Goal: Obtain resource: Obtain resource

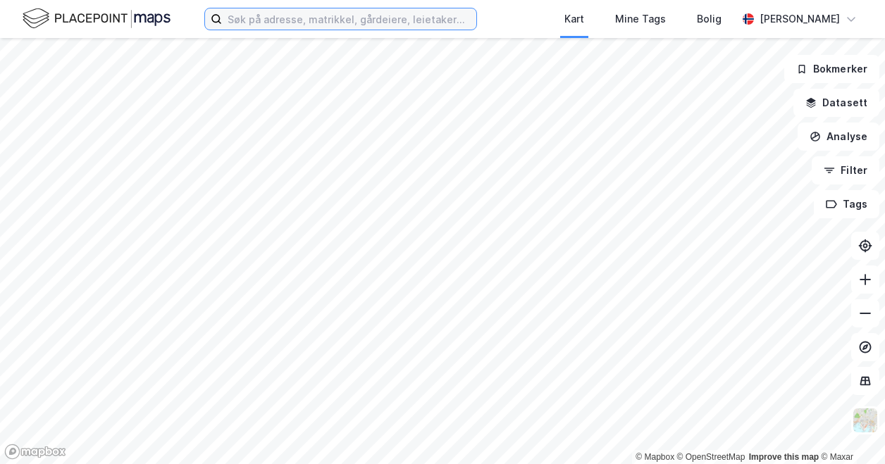
click at [271, 25] on input at bounding box center [349, 18] width 254 height 21
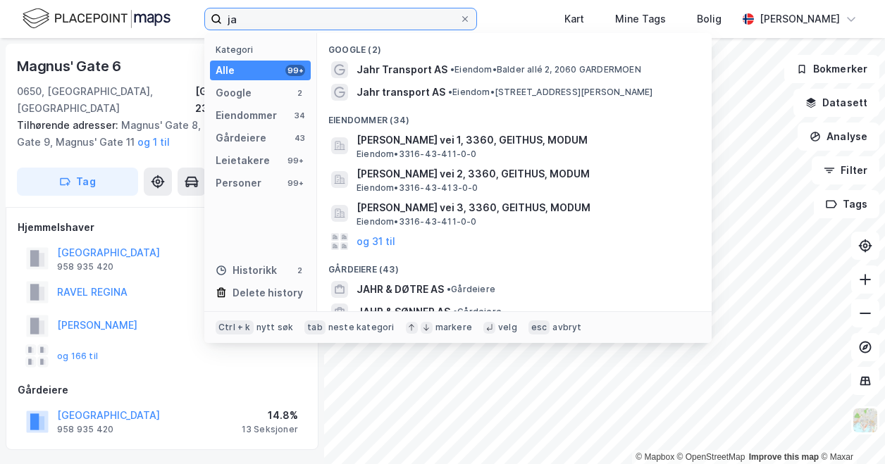
type input "j"
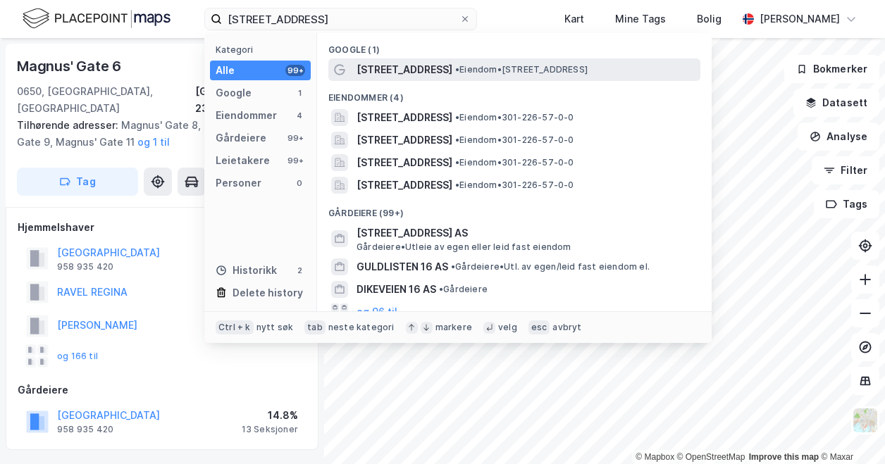
click at [424, 63] on span "[STREET_ADDRESS]" at bounding box center [404, 69] width 96 height 17
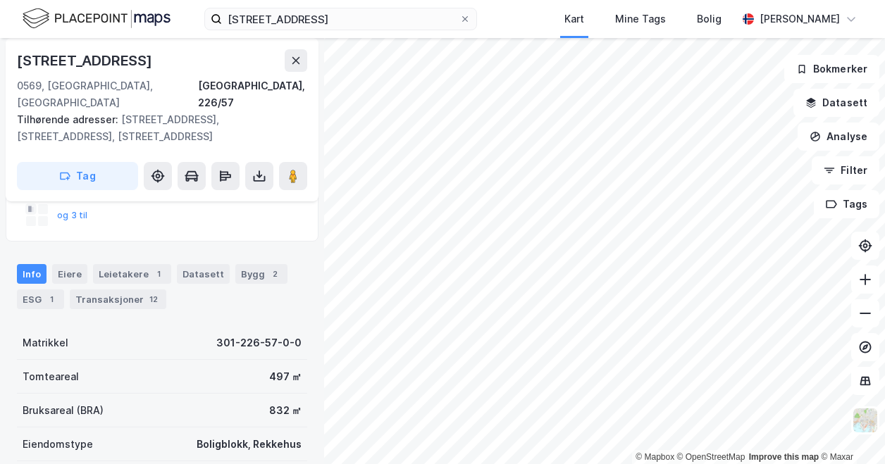
scroll to position [211, 0]
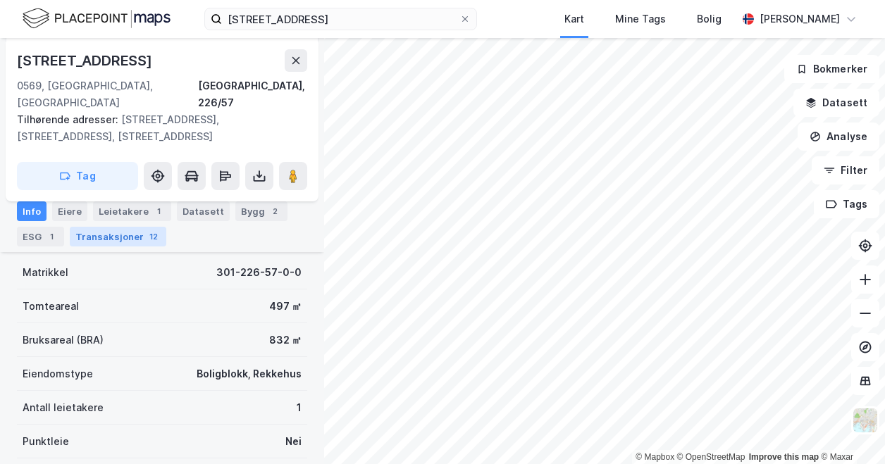
click at [105, 245] on div "Transaksjoner 12" at bounding box center [118, 237] width 97 height 20
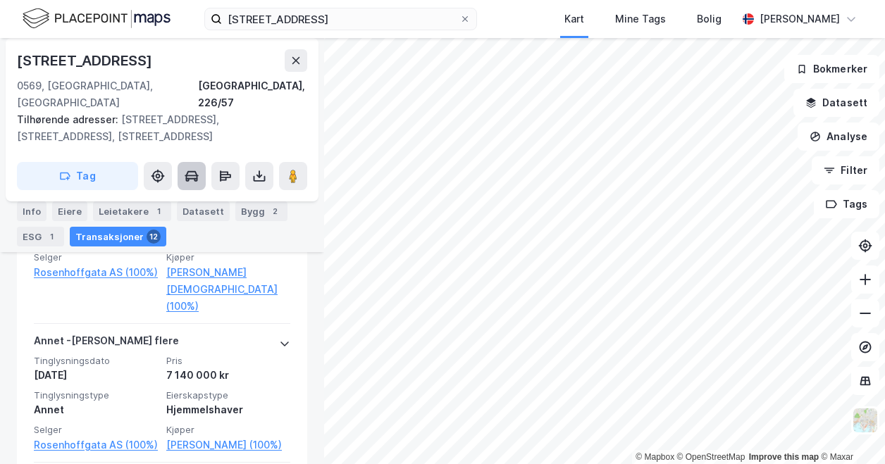
scroll to position [884, 0]
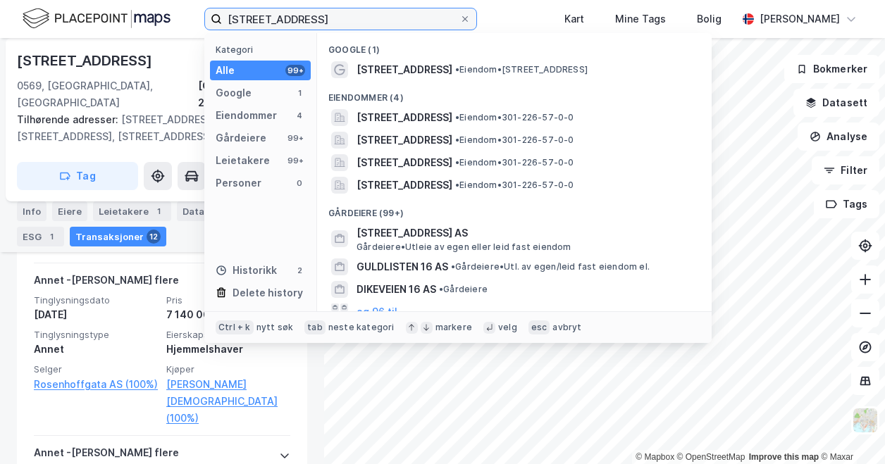
drag, startPoint x: 334, startPoint y: 14, endPoint x: 45, endPoint y: 2, distance: 289.1
click at [45, 2] on div "[STREET_ADDRESS] Kategori Alle 99+ Google 1 Eiendommer 4 Gårdeiere 99+ Leietake…" at bounding box center [442, 19] width 885 height 38
paste input "[PERSON_NAME] vei 6-12"
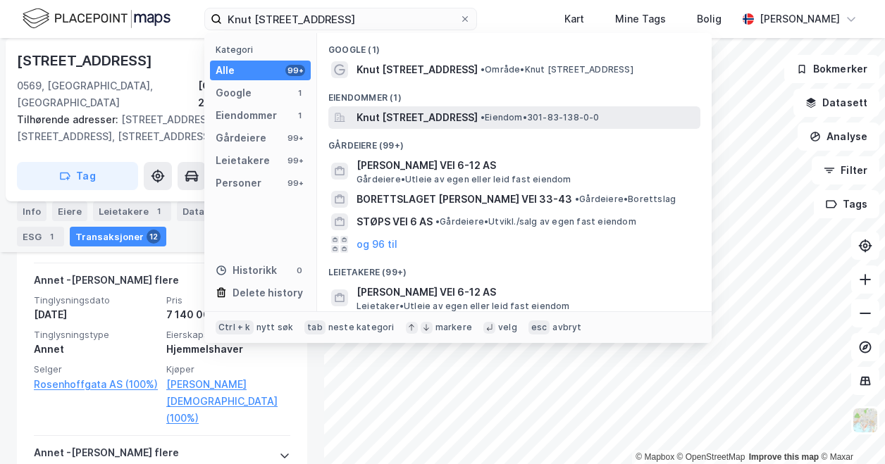
click at [399, 121] on span "Knut [STREET_ADDRESS]" at bounding box center [416, 117] width 121 height 17
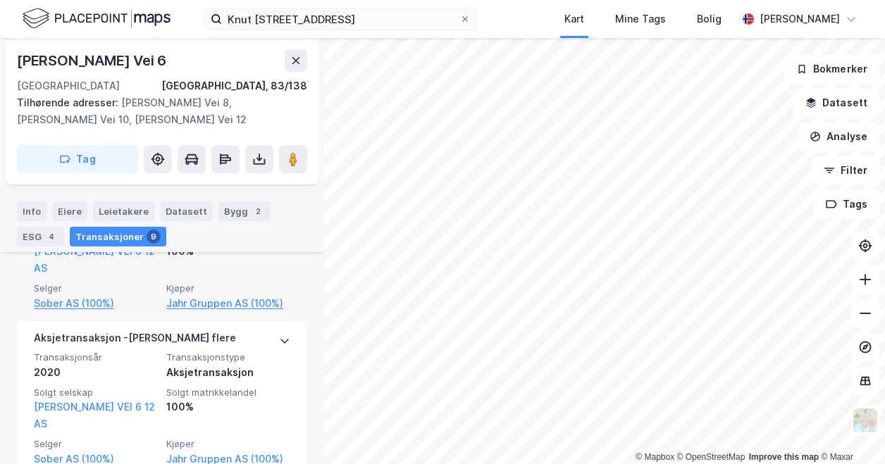
scroll to position [670, 0]
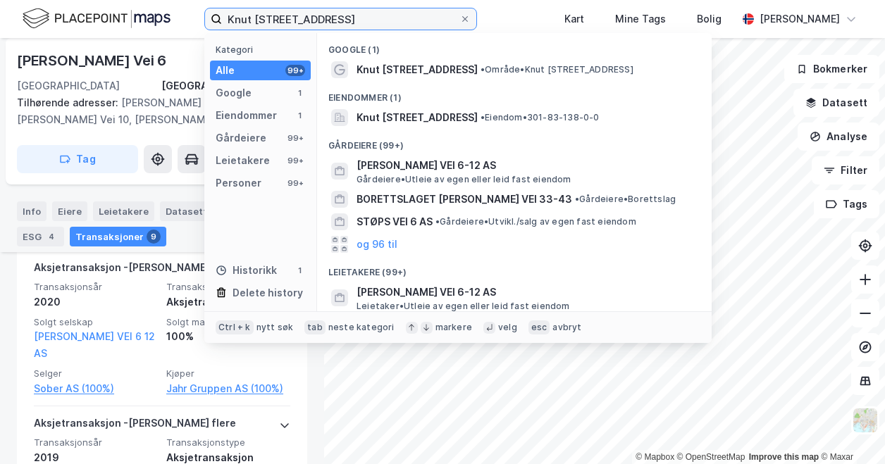
drag, startPoint x: 333, startPoint y: 25, endPoint x: 85, endPoint y: 19, distance: 247.3
click at [85, 19] on div "[PERSON_NAME] vei 6 Kategori Alle 99+ Google 1 Eiendommer 1 Gårdeiere 99+ Leiet…" at bounding box center [442, 19] width 885 height 38
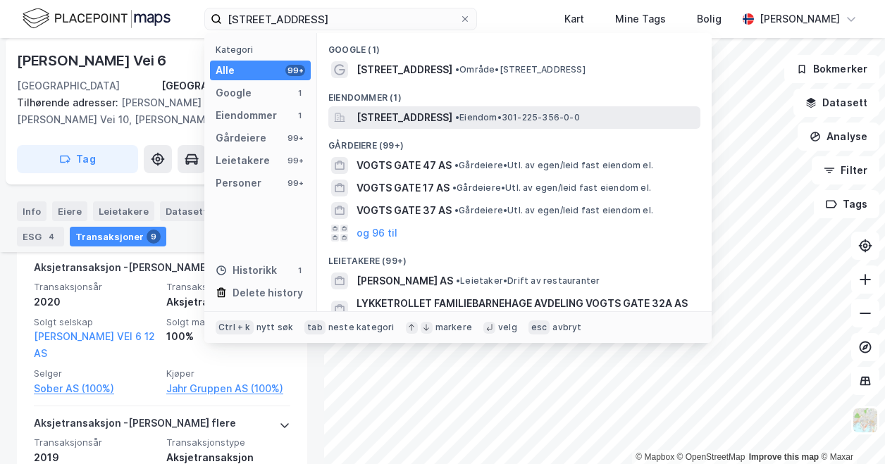
click at [435, 119] on span "[STREET_ADDRESS]" at bounding box center [404, 117] width 96 height 17
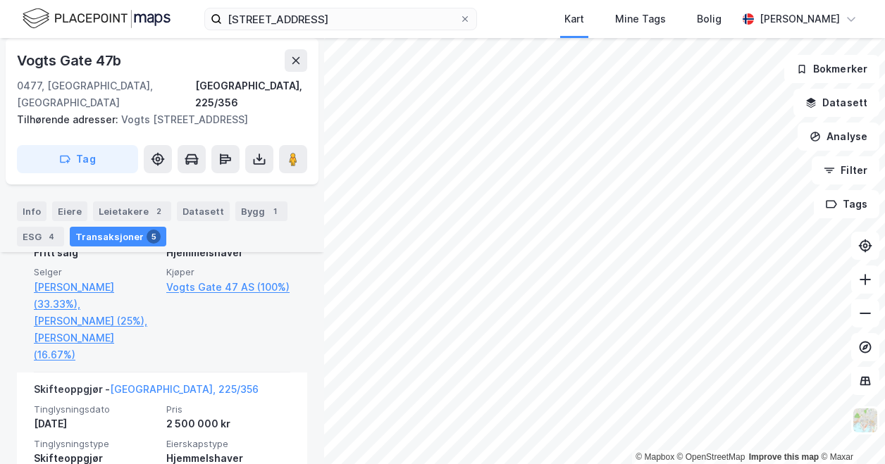
scroll to position [504, 0]
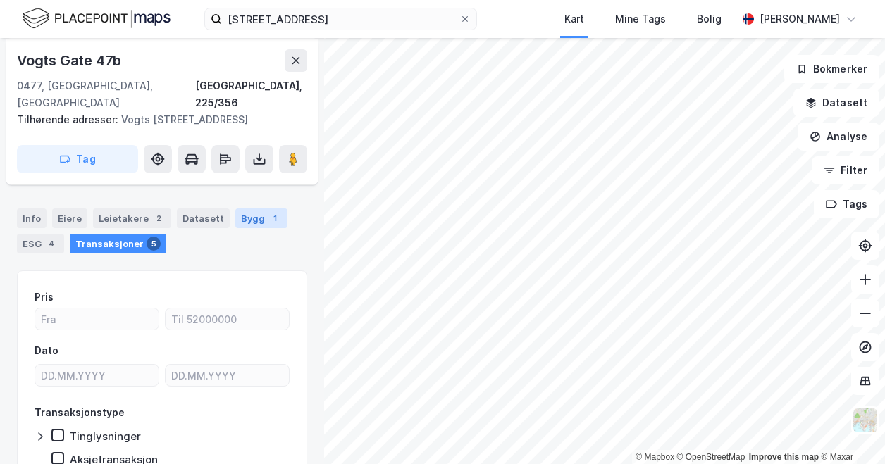
click at [246, 220] on div "Bygg 1" at bounding box center [261, 219] width 52 height 20
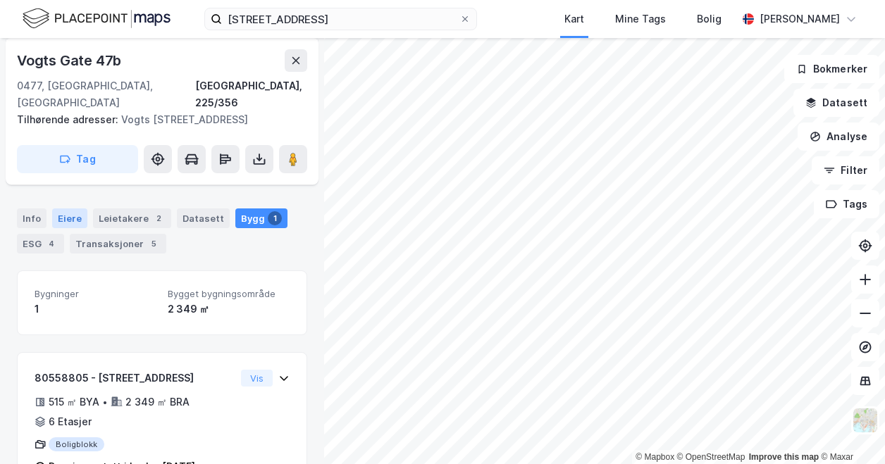
click at [66, 218] on div "Eiere" at bounding box center [69, 219] width 35 height 20
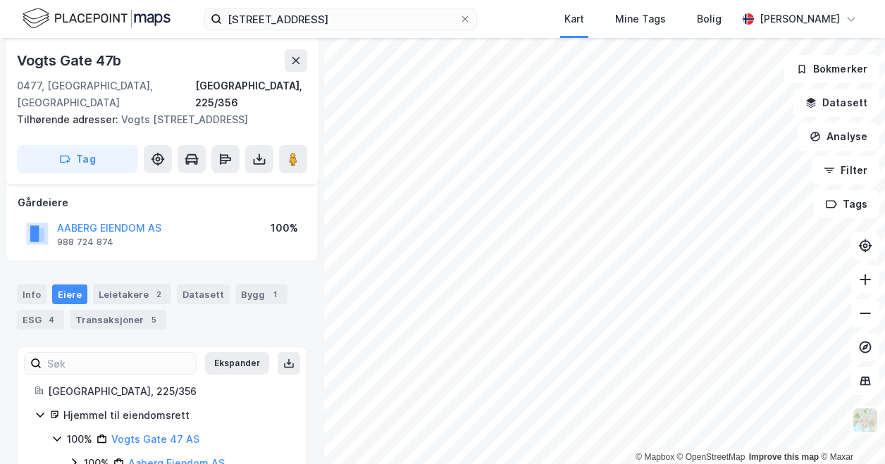
scroll to position [118, 0]
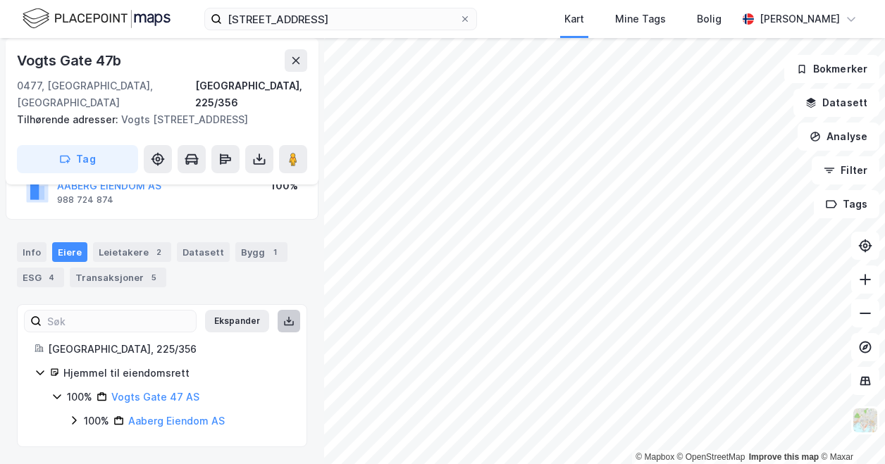
click at [280, 314] on button at bounding box center [289, 321] width 23 height 23
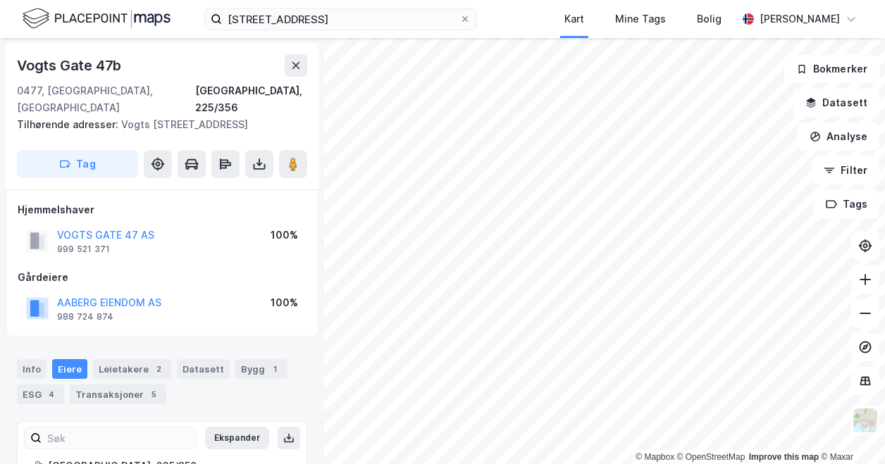
scroll to position [0, 0]
click at [252, 371] on div "Bygg 1" at bounding box center [261, 370] width 52 height 20
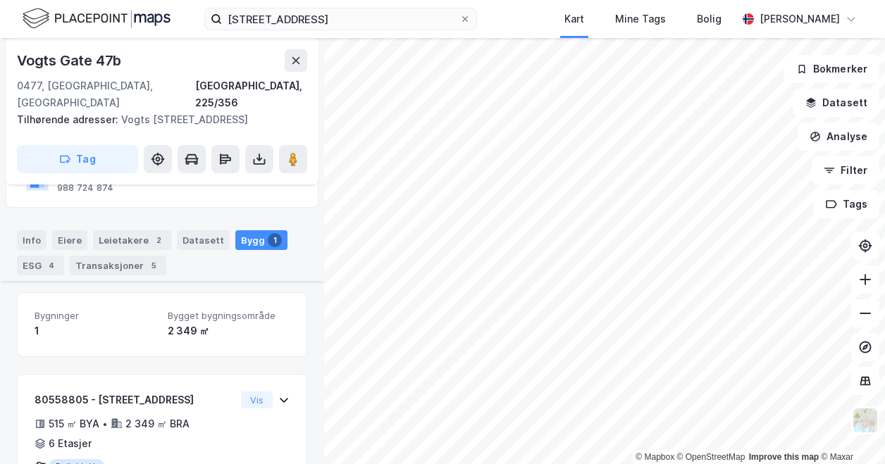
scroll to position [197, 0]
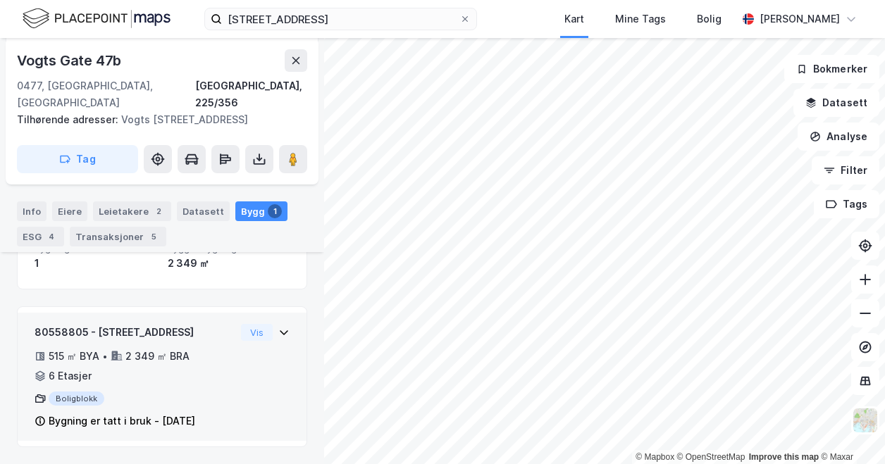
click at [249, 356] on div "80558805 - [STREET_ADDRESS] 515 ㎡ BYA • 2 349 ㎡ BRA • 6 Etasjer Boligblokk Bygn…" at bounding box center [162, 382] width 255 height 117
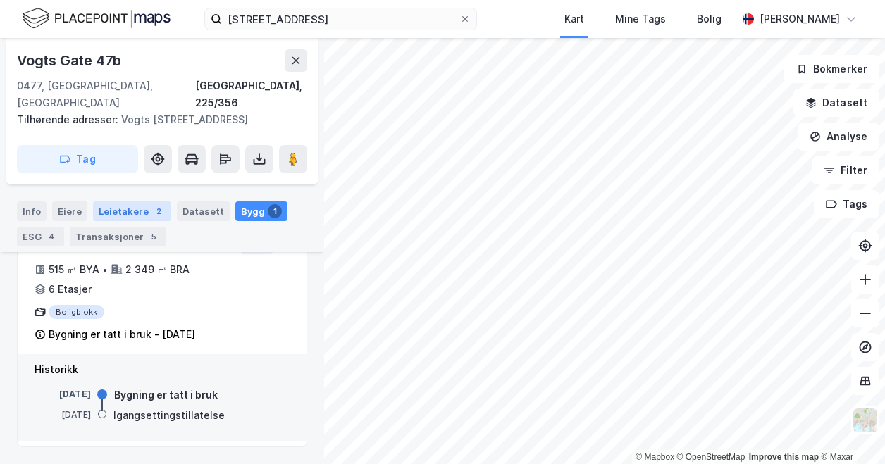
scroll to position [73, 0]
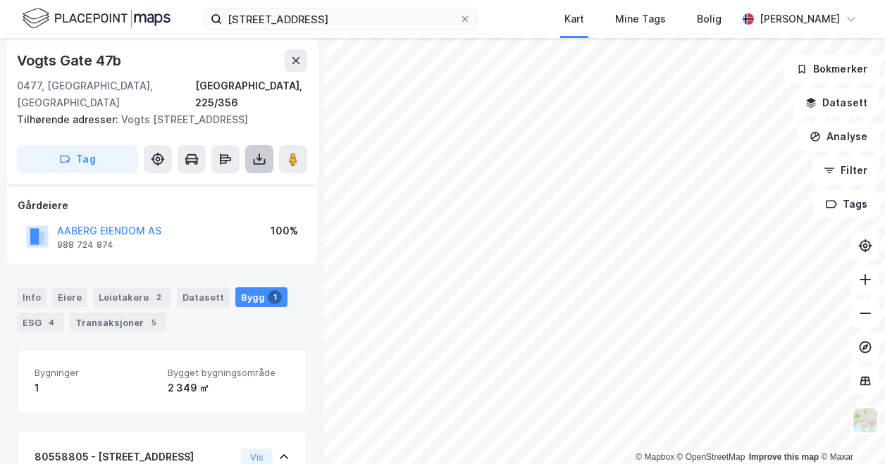
click at [263, 163] on icon at bounding box center [259, 159] width 14 height 14
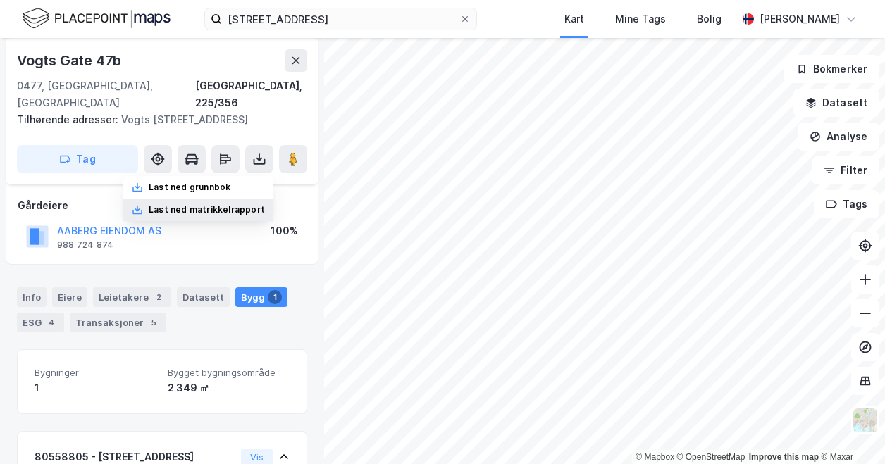
click at [232, 206] on div "Last ned matrikkelrapport" at bounding box center [207, 209] width 116 height 11
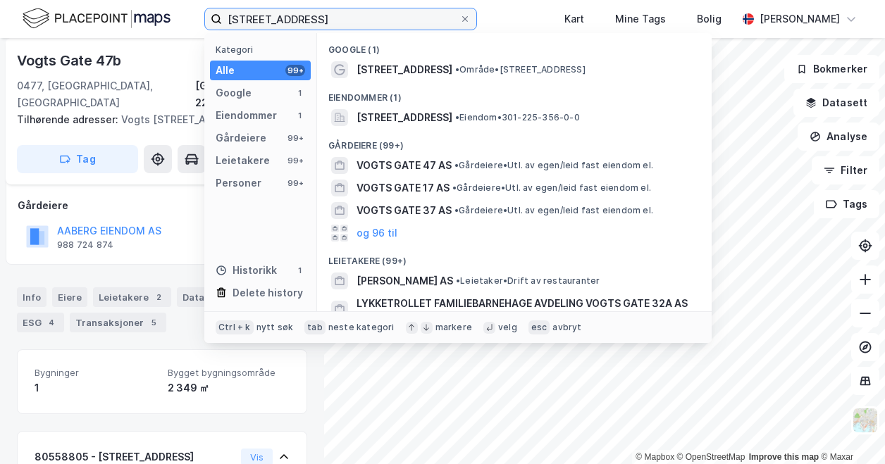
click at [309, 13] on input "[STREET_ADDRESS]" at bounding box center [340, 18] width 237 height 21
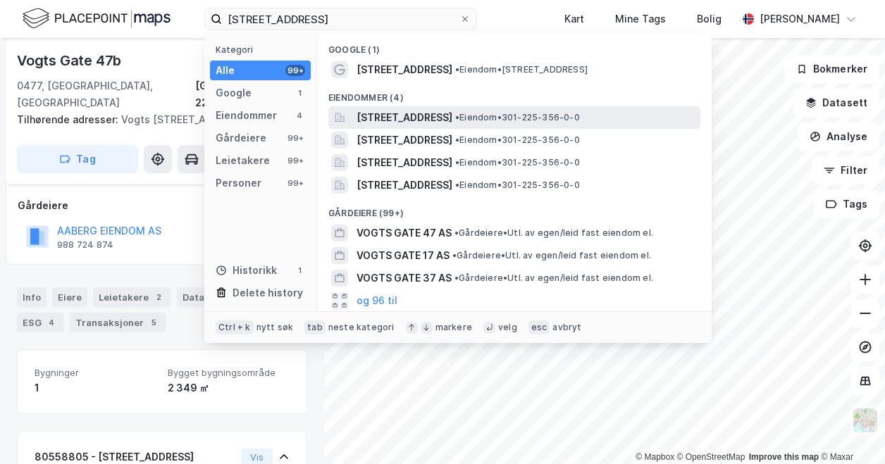
click at [406, 120] on span "[STREET_ADDRESS]" at bounding box center [404, 117] width 96 height 17
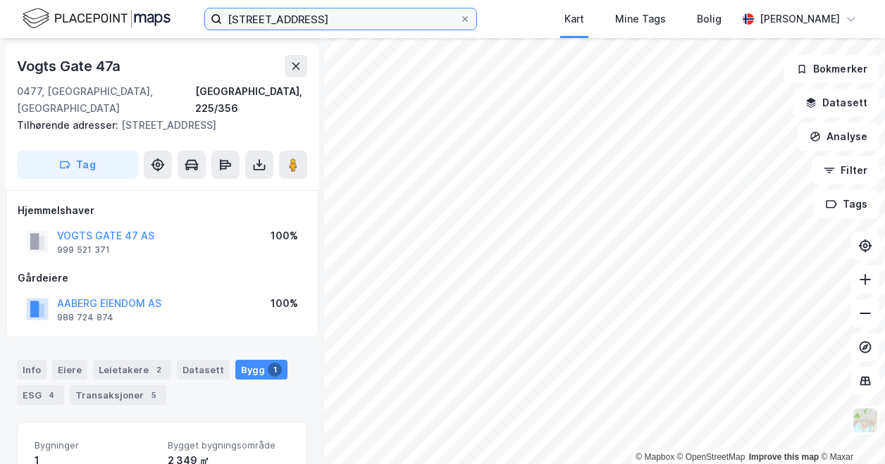
click at [296, 23] on input "[STREET_ADDRESS]" at bounding box center [340, 18] width 237 height 21
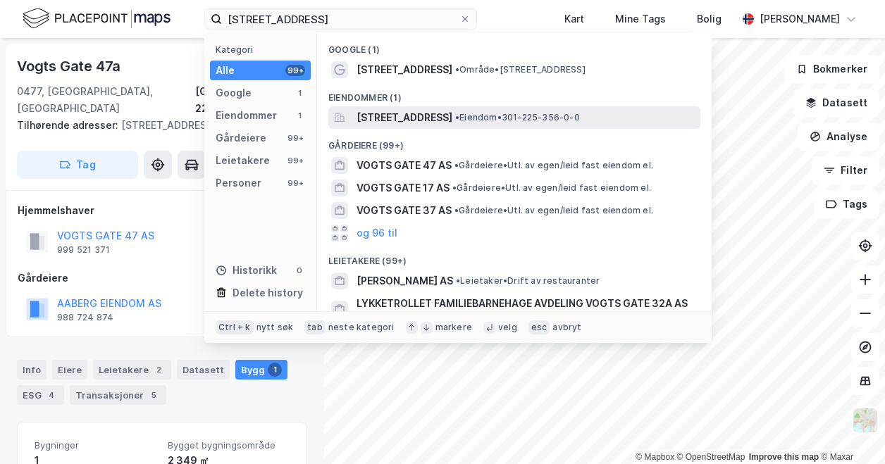
click at [426, 123] on span "[STREET_ADDRESS]" at bounding box center [404, 117] width 96 height 17
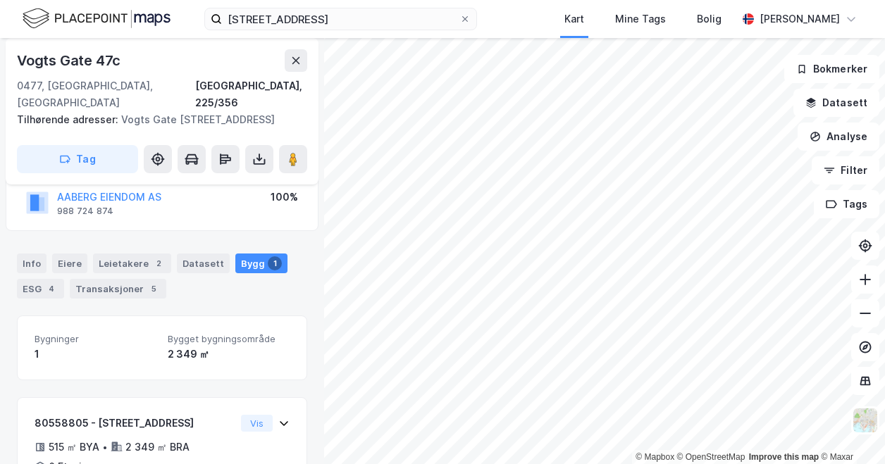
scroll to position [142, 0]
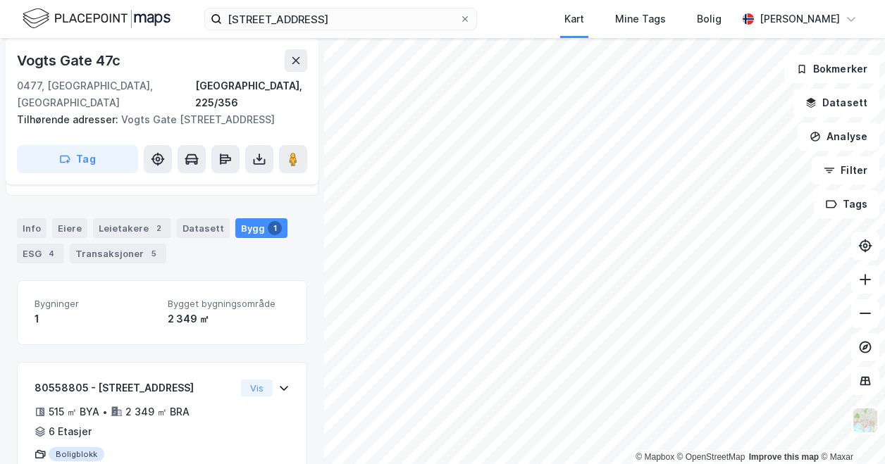
click at [277, 254] on div "Info Eiere Leietakere 2 Datasett Bygg 1 ESG 4 Transaksjoner 5" at bounding box center [162, 240] width 290 height 45
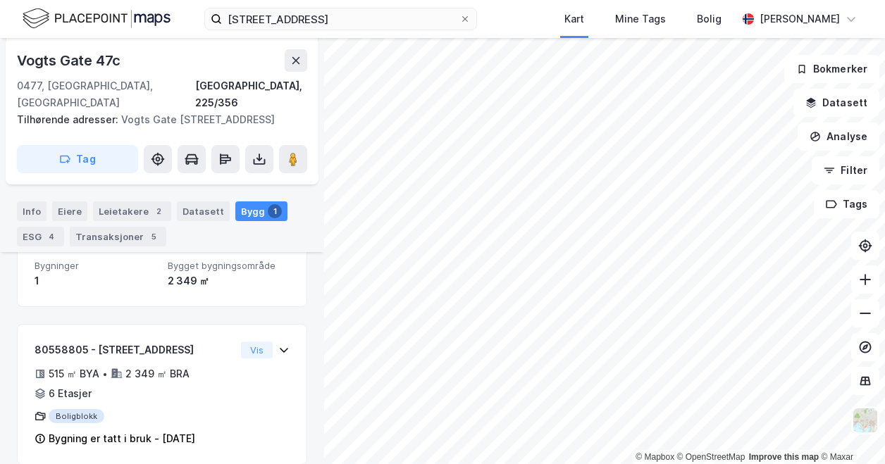
scroll to position [197, 0]
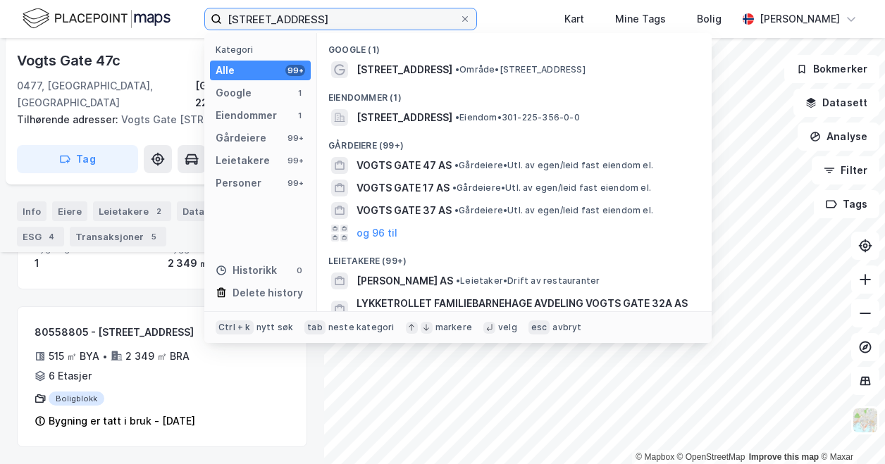
drag, startPoint x: 311, startPoint y: 18, endPoint x: 215, endPoint y: 23, distance: 96.0
click at [215, 23] on label "[STREET_ADDRESS]" at bounding box center [340, 19] width 273 height 23
paste input "[PERSON_NAME] Gate 7"
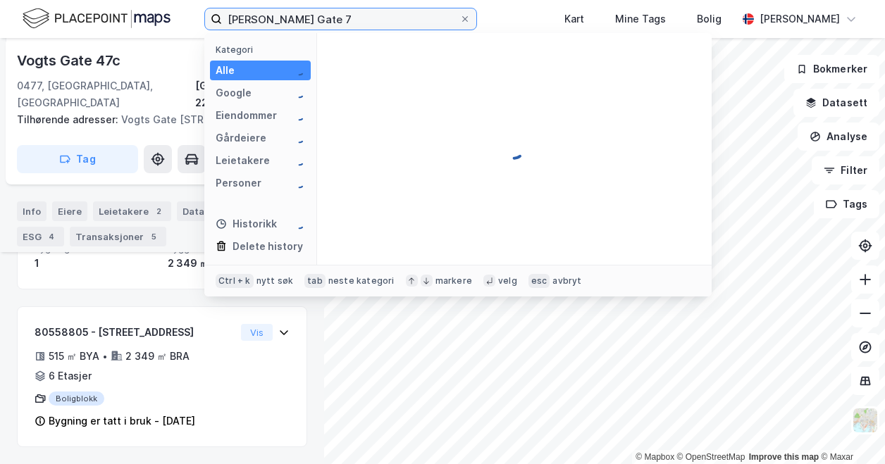
type input "[PERSON_NAME] Gate 7"
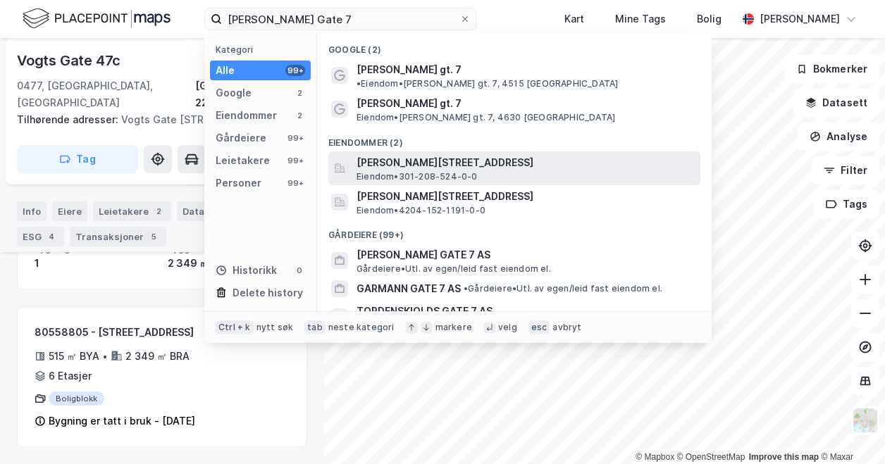
click at [516, 157] on span "[PERSON_NAME][STREET_ADDRESS]" at bounding box center [525, 162] width 338 height 17
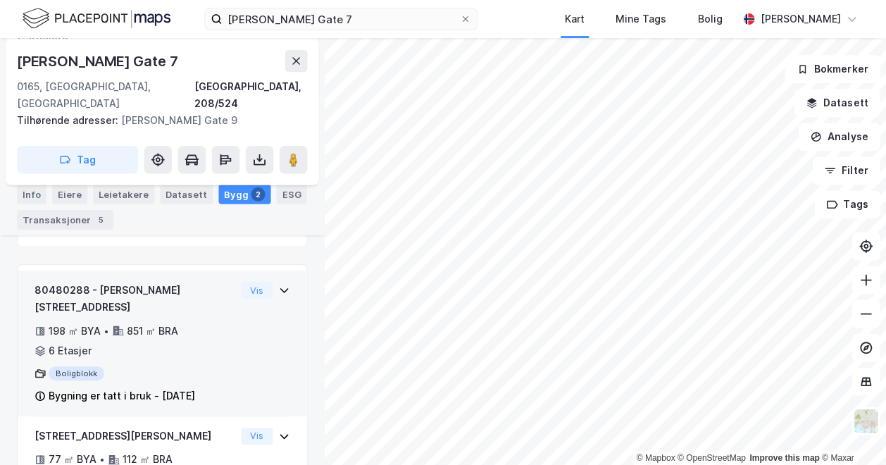
scroll to position [240, 0]
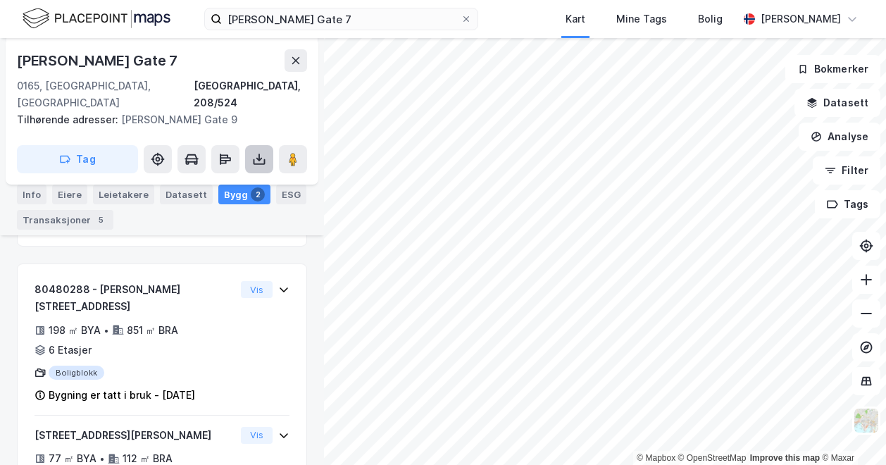
click at [270, 146] on button at bounding box center [259, 159] width 28 height 28
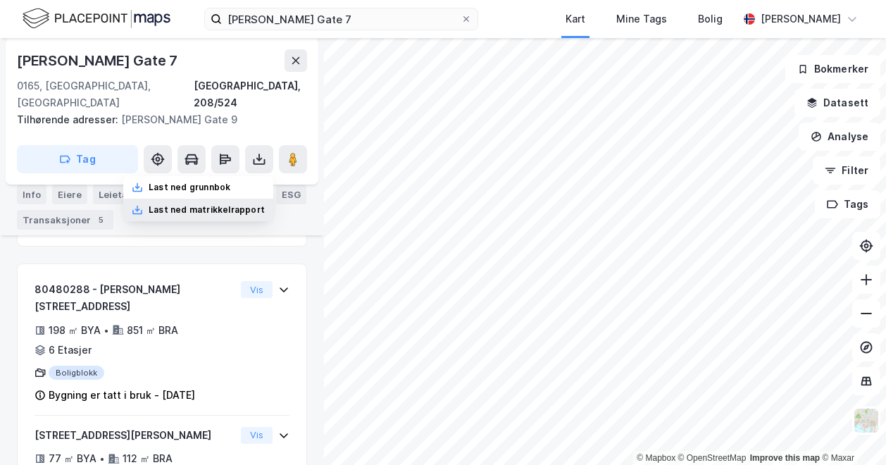
click at [237, 204] on div "Last ned matrikkelrapport" at bounding box center [207, 209] width 116 height 11
